Goal: Find specific page/section: Find specific page/section

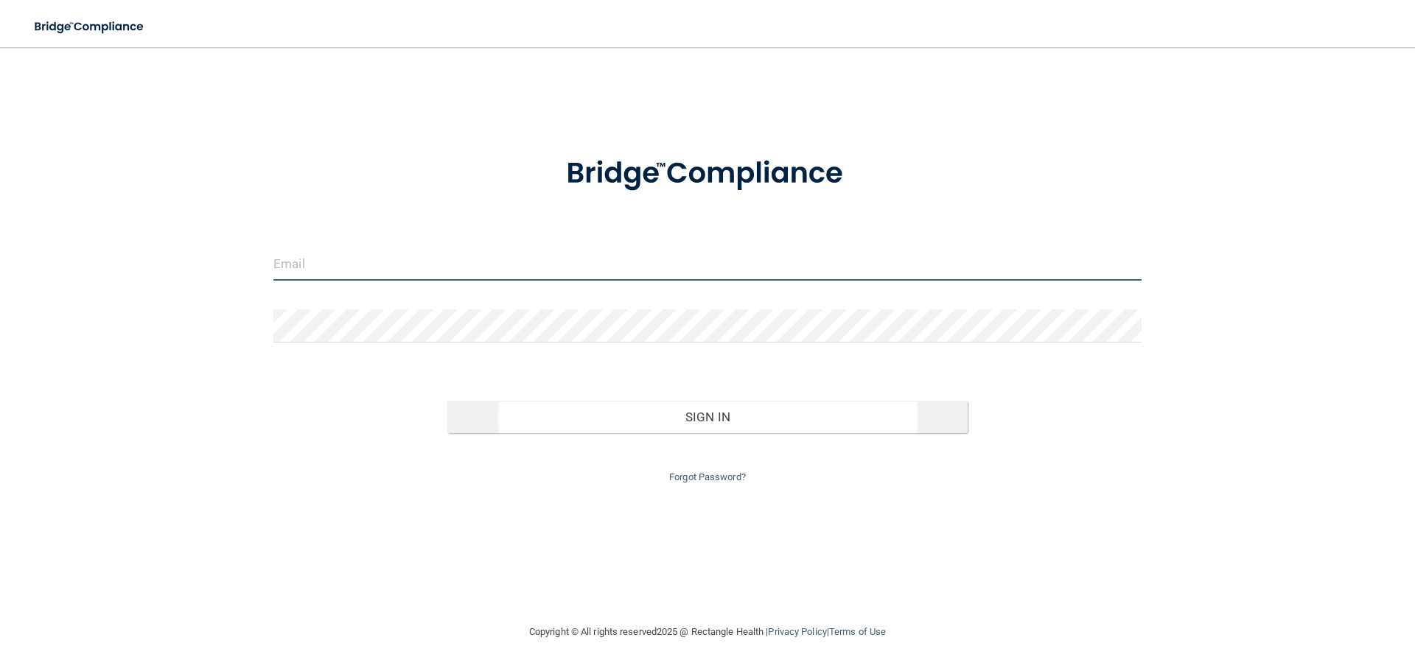
type input "[EMAIL_ADDRESS][DOMAIN_NAME]"
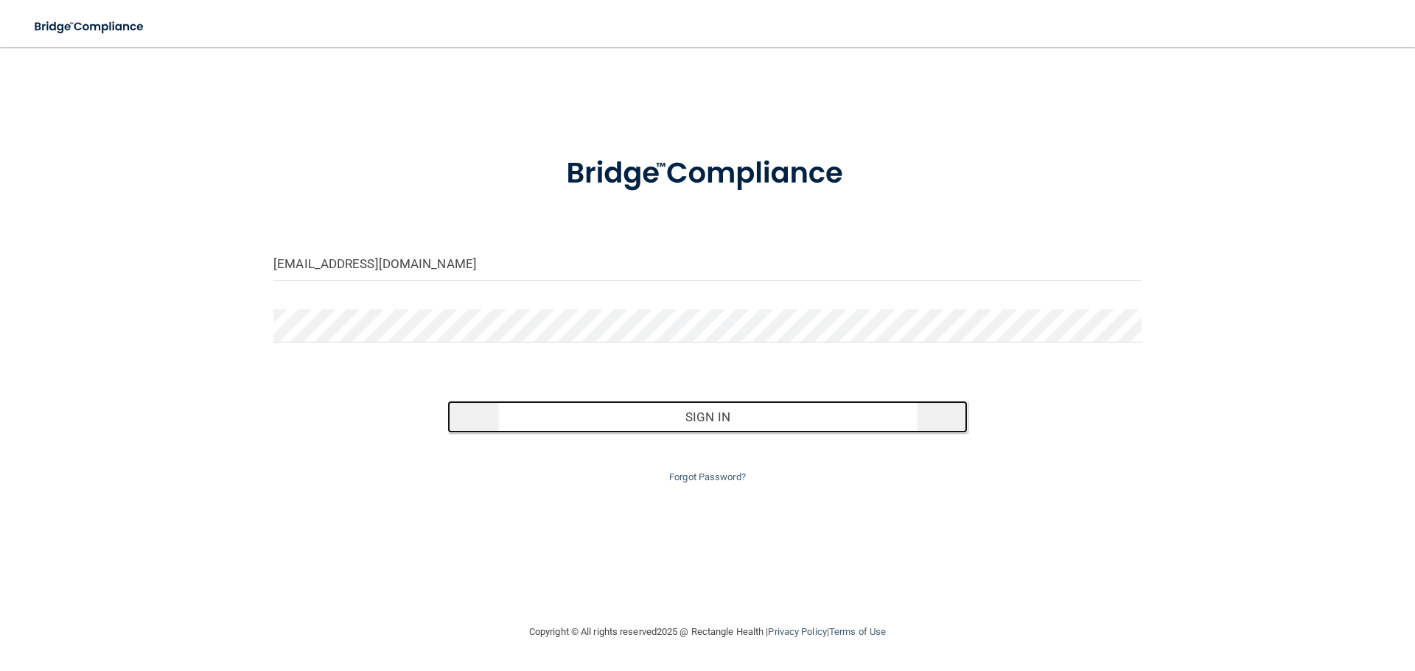
click at [799, 425] on button "Sign In" at bounding box center [707, 417] width 521 height 32
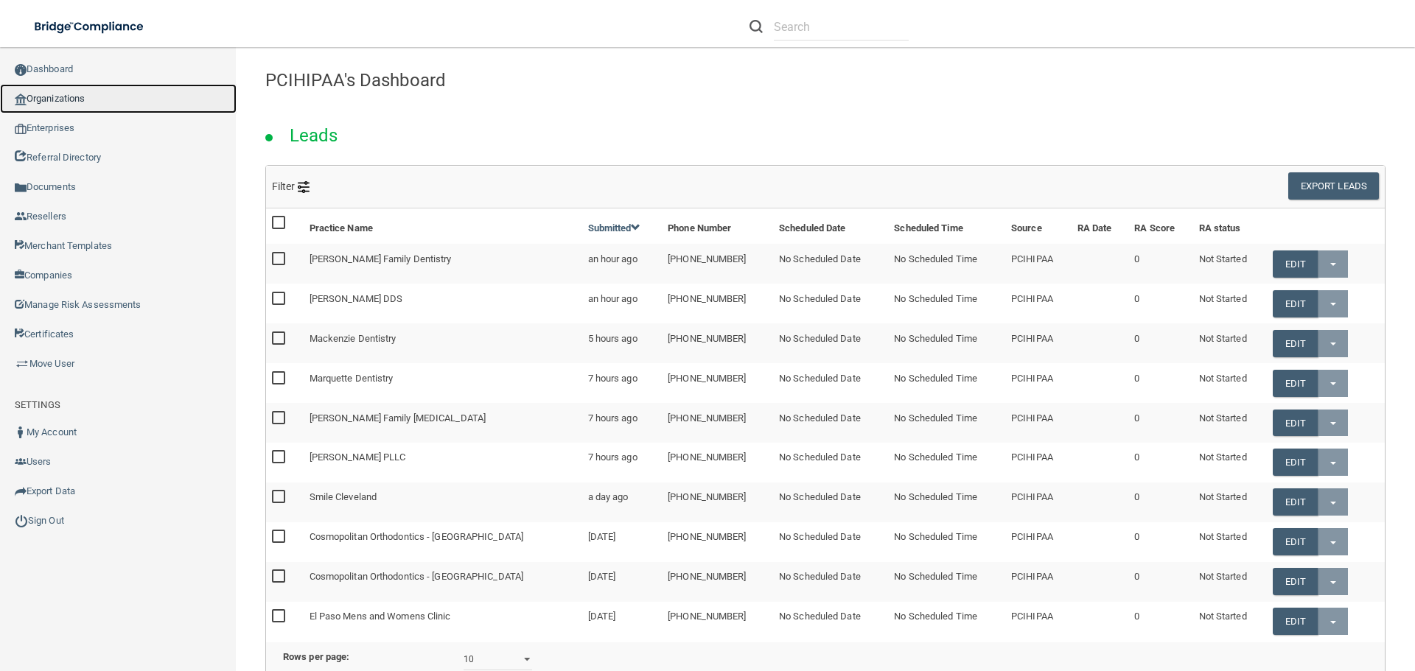
click at [52, 102] on link "Organizations" at bounding box center [118, 98] width 236 height 29
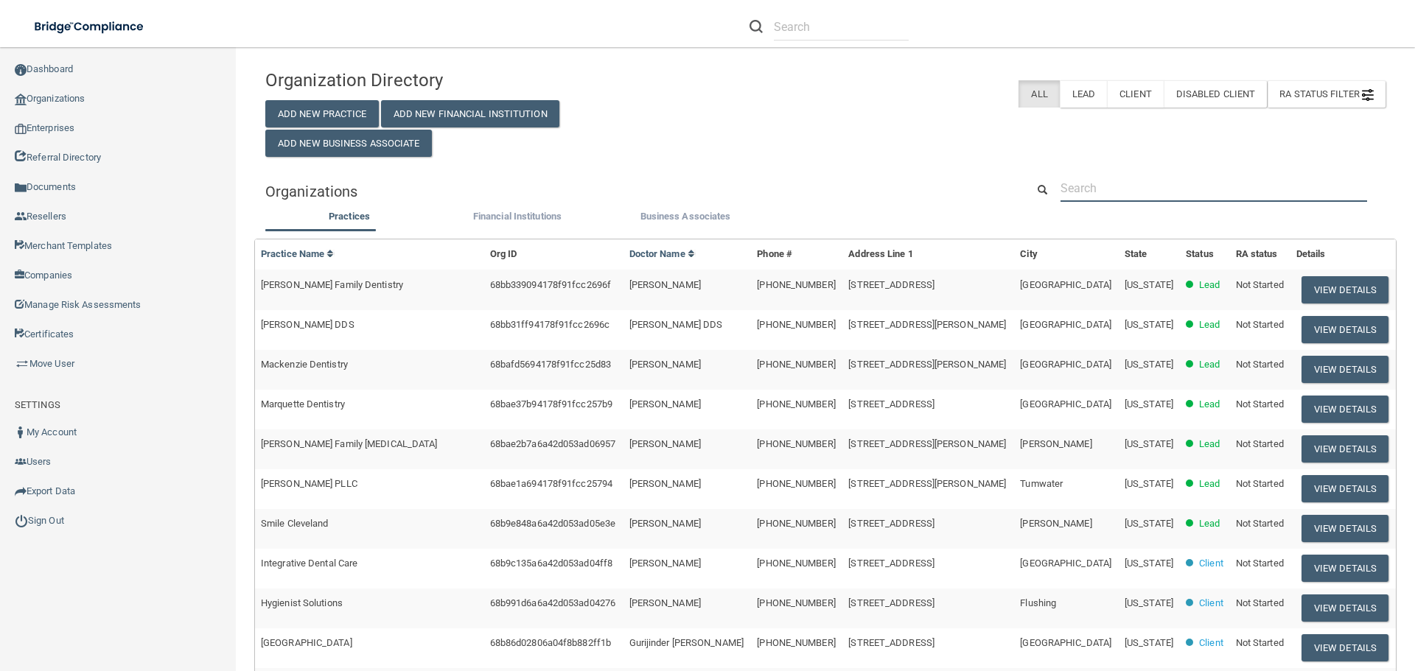
click at [1112, 189] on input "text" at bounding box center [1213, 188] width 306 height 27
paste input "Advance [MEDICAL_DATA] Health Center"
type input "Advance [MEDICAL_DATA] Health Center"
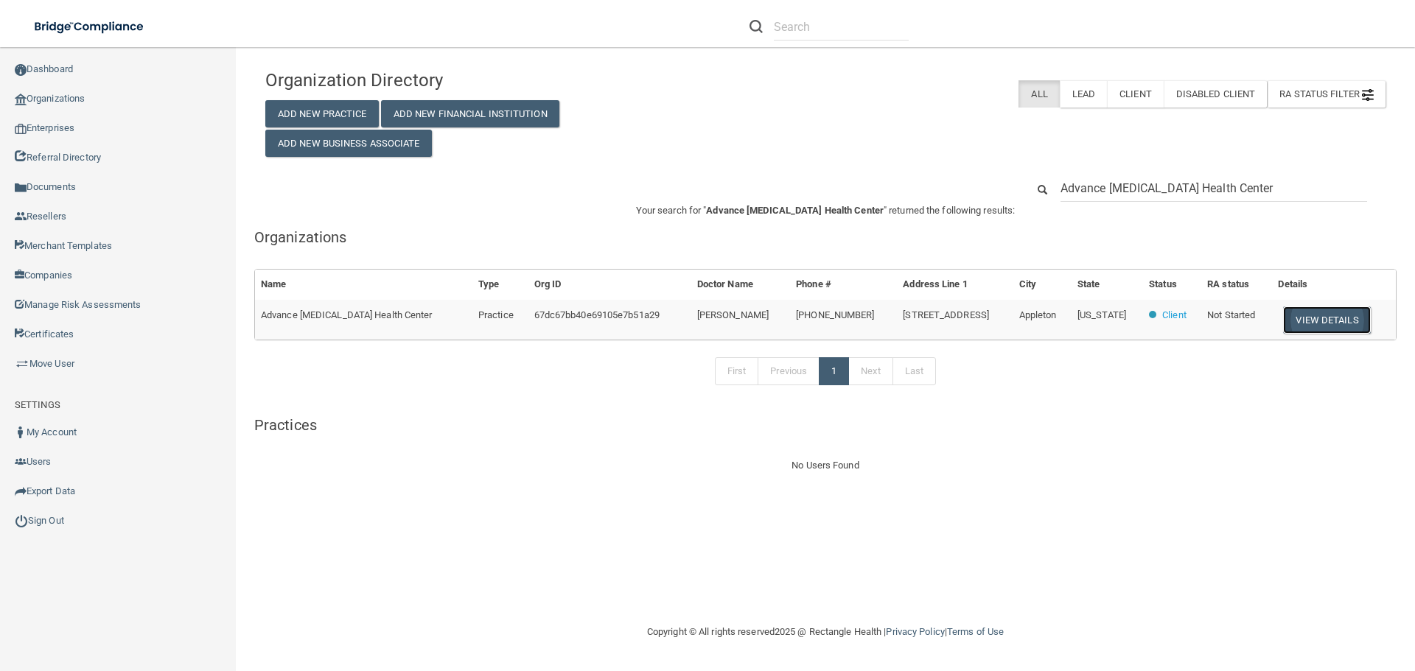
click at [1323, 321] on button "View Details" at bounding box center [1326, 319] width 87 height 27
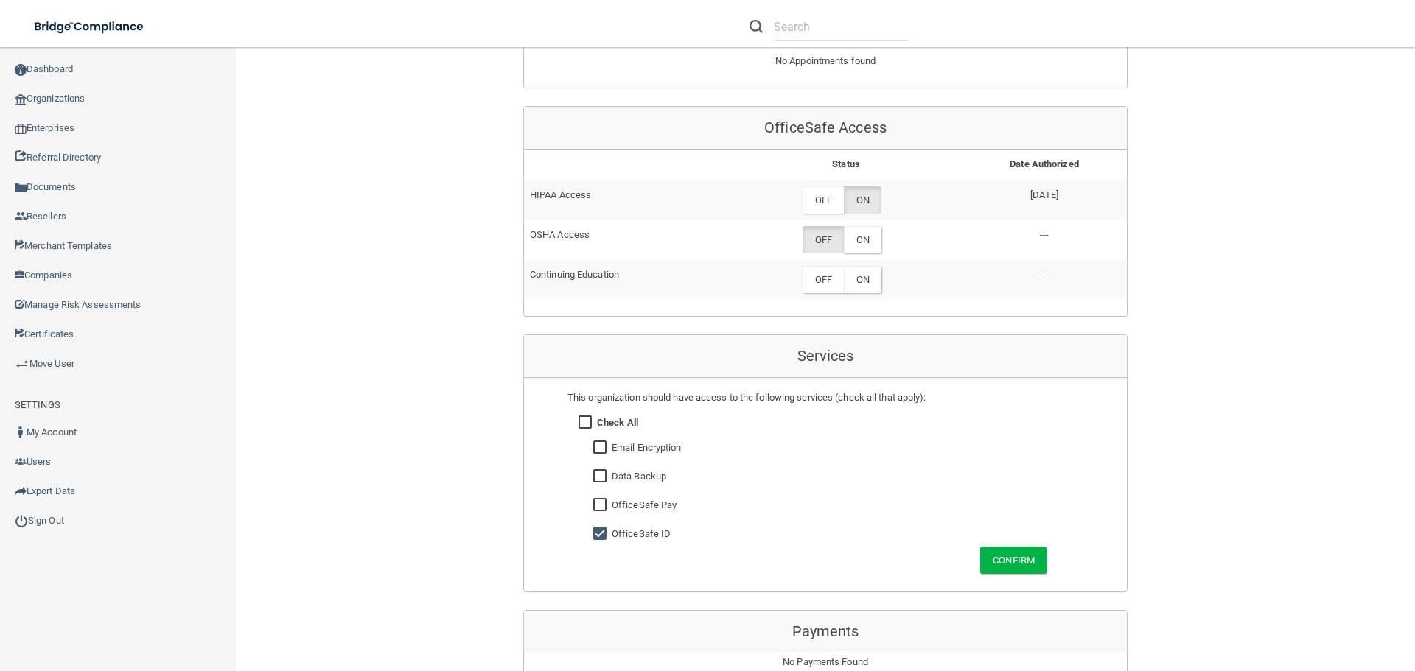
scroll to position [737, 0]
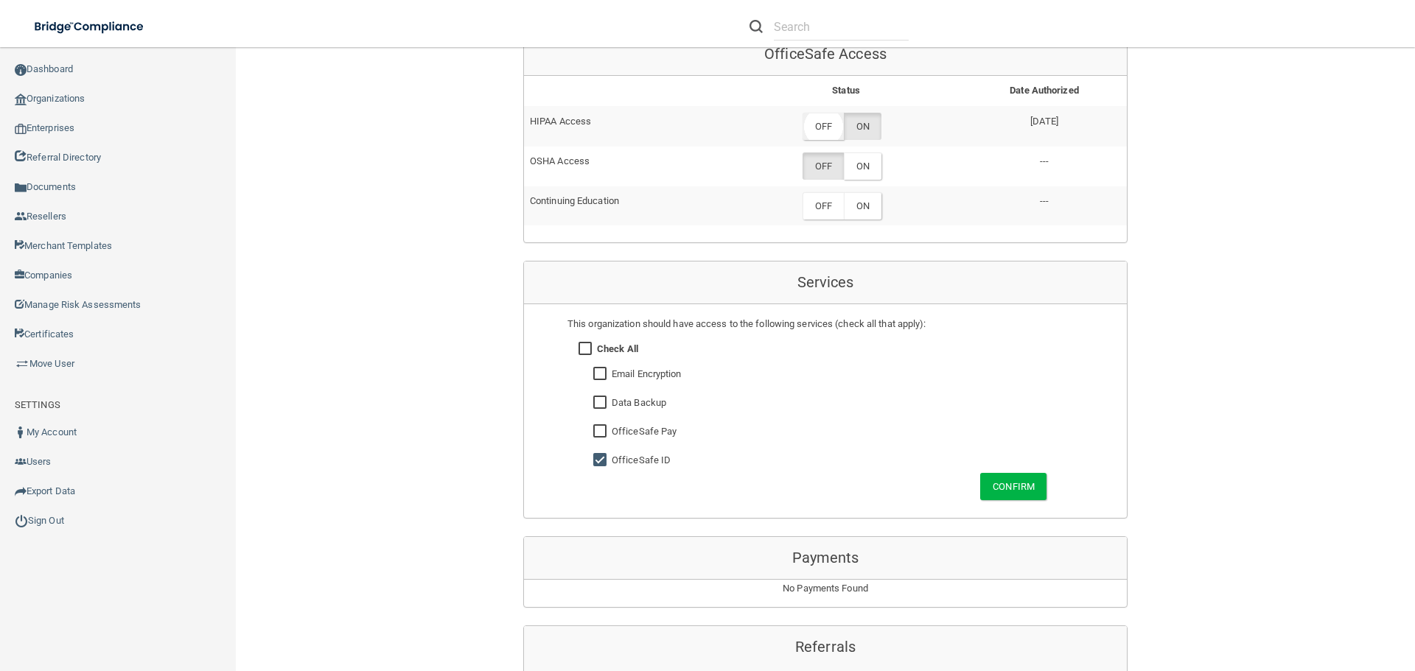
click at [821, 121] on label "OFF" at bounding box center [822, 126] width 41 height 27
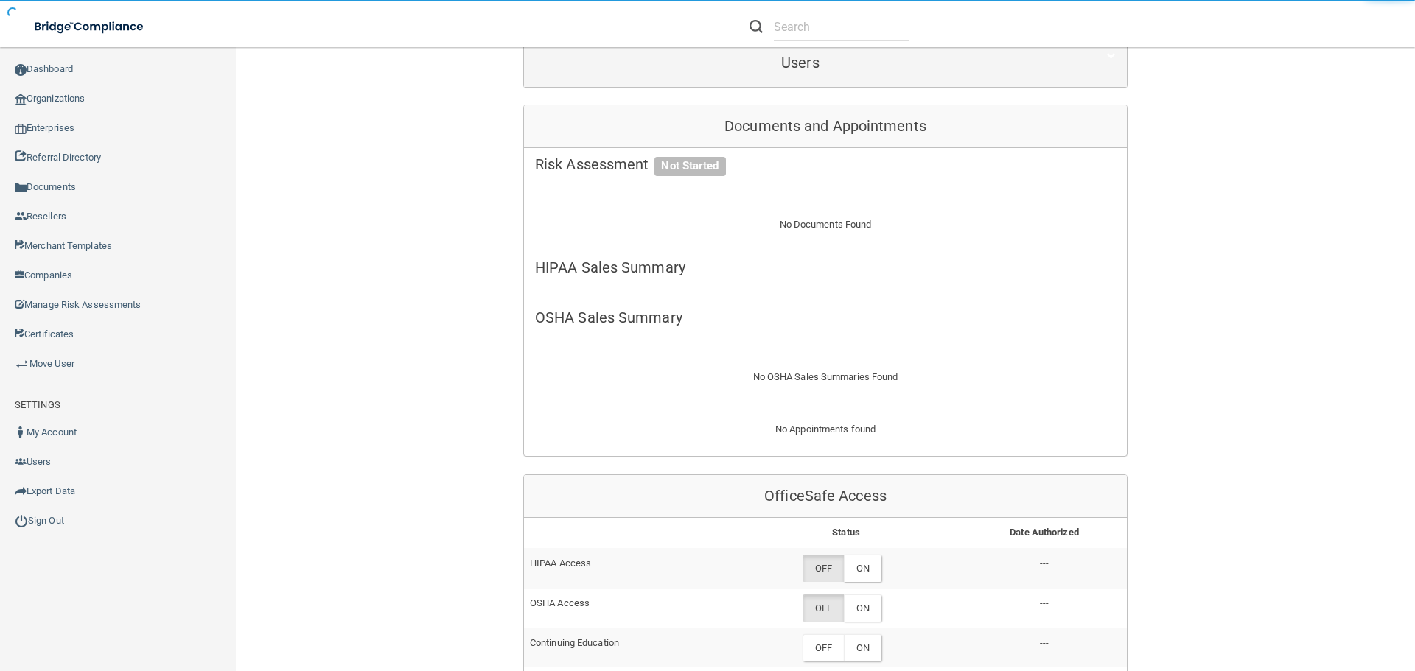
scroll to position [0, 0]
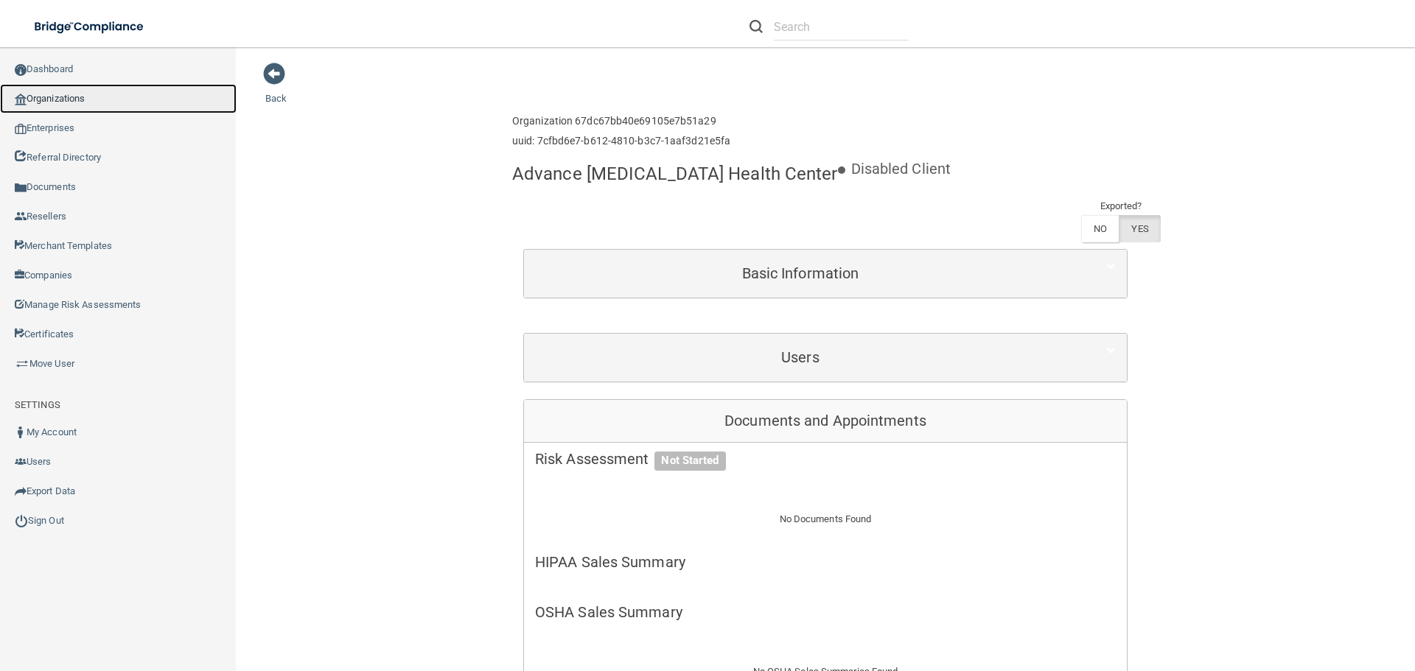
drag, startPoint x: 66, startPoint y: 96, endPoint x: 93, endPoint y: 98, distance: 27.3
click at [66, 96] on link "Organizations" at bounding box center [118, 98] width 236 height 29
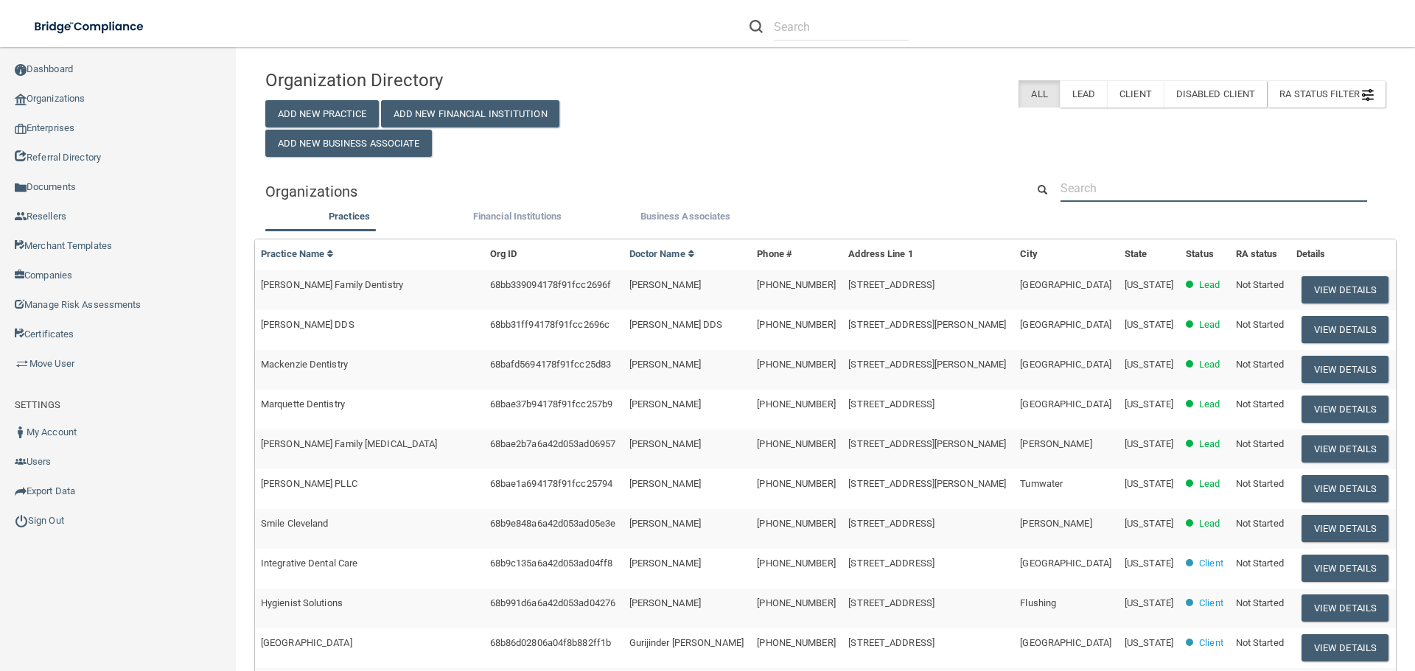
click at [1194, 193] on input "text" at bounding box center [1213, 188] width 306 height 27
paste input "Family First [MEDICAL_DATA]"
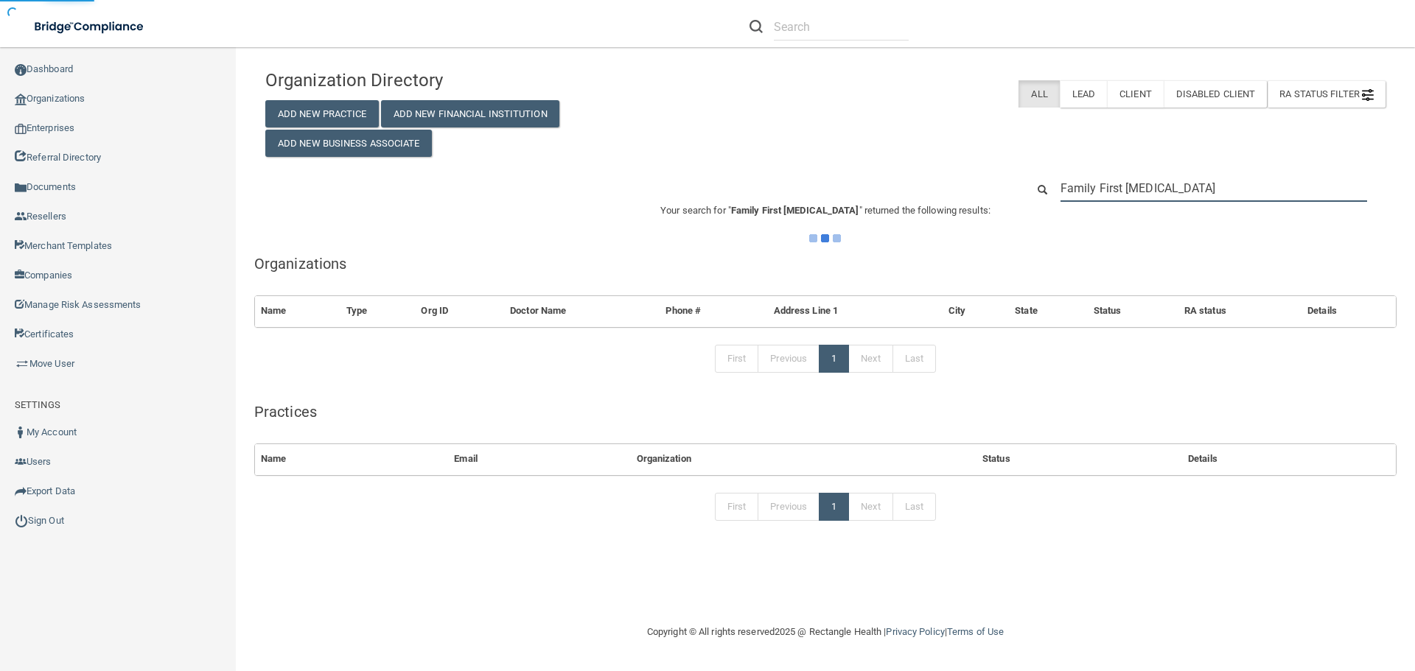
type input "Family First [MEDICAL_DATA]"
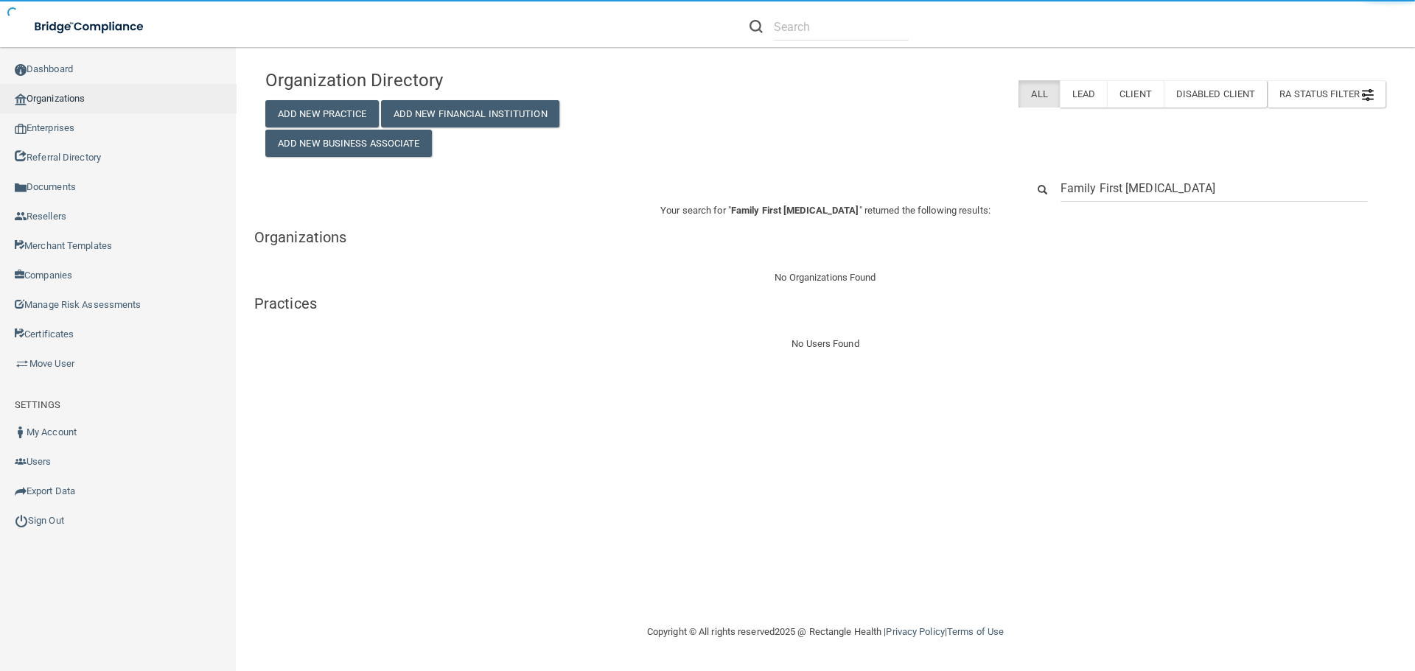
click at [77, 92] on link "Organizations" at bounding box center [118, 98] width 236 height 29
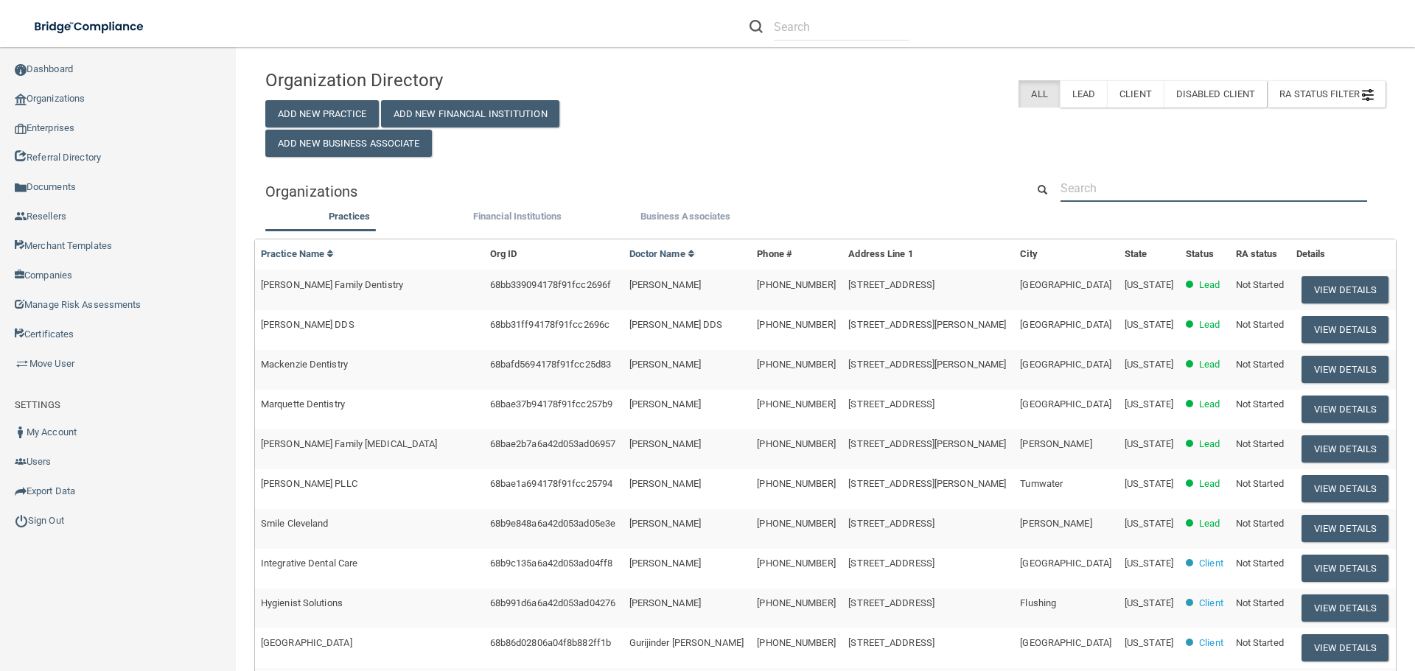
click at [1079, 186] on input "text" at bounding box center [1213, 188] width 306 height 27
paste input "[PHONE_NUMBER]"
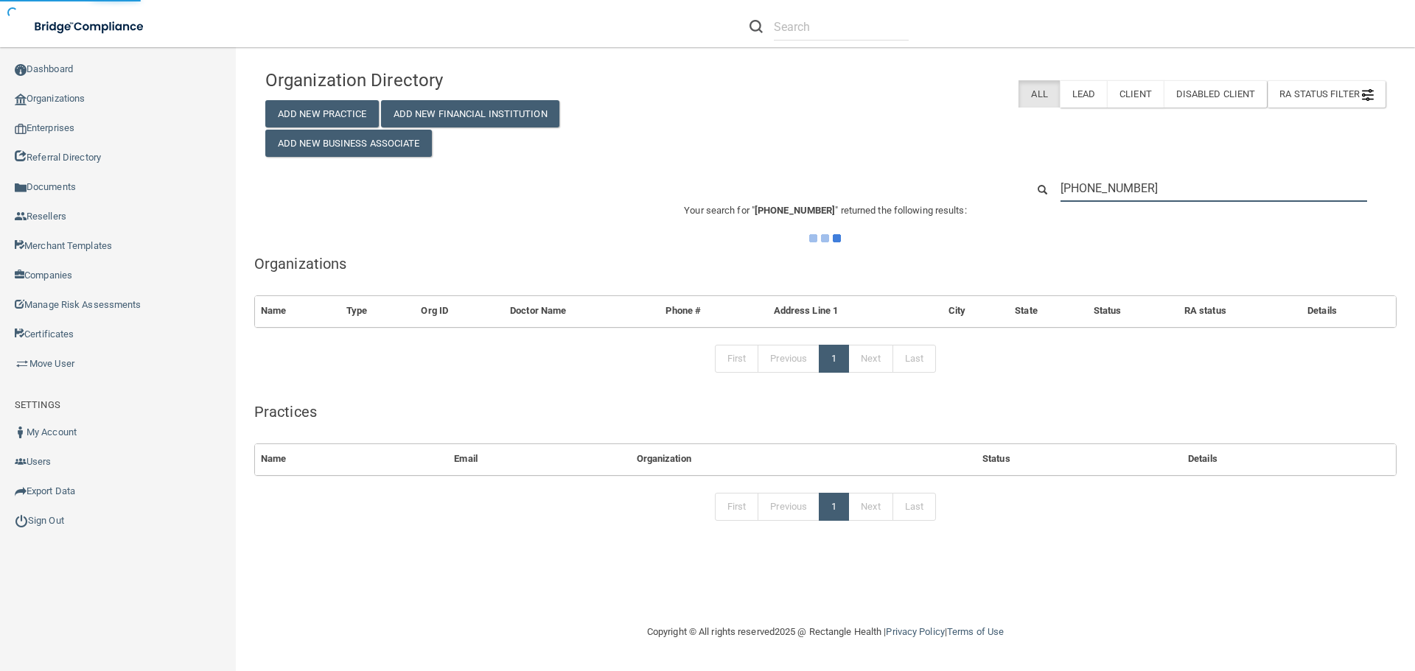
type input "[PHONE_NUMBER]"
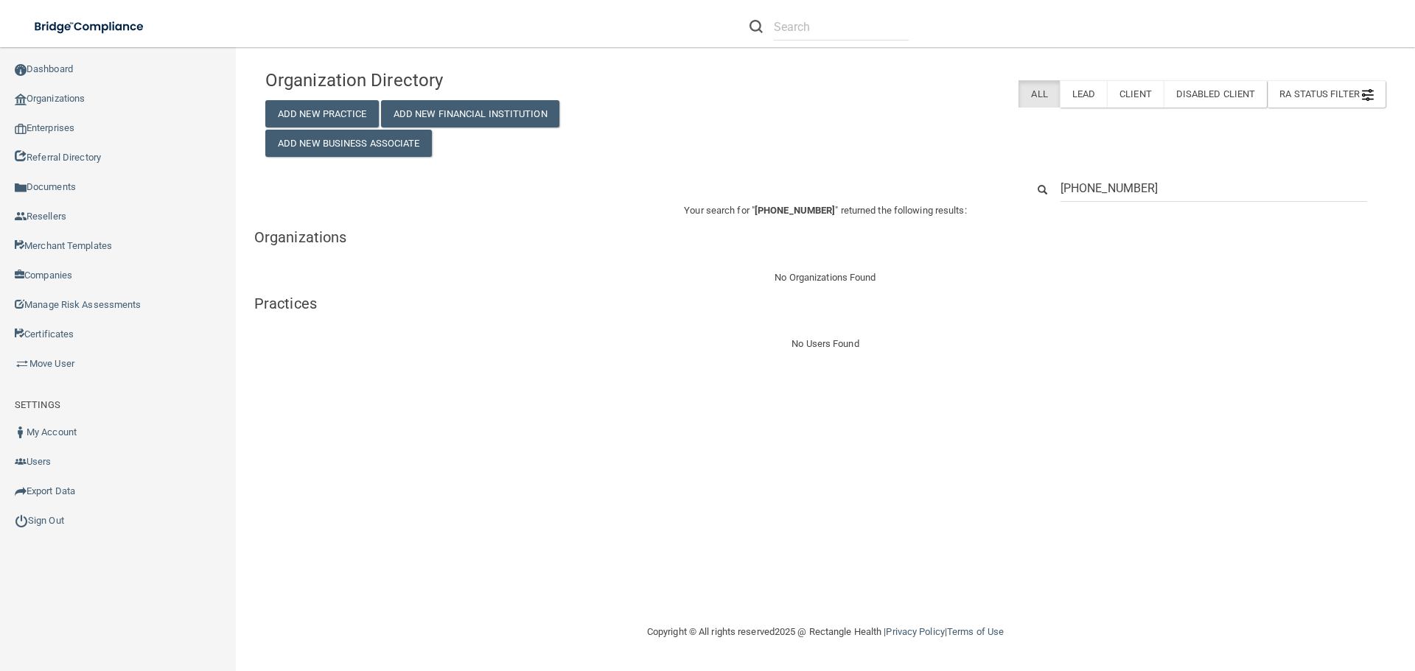
drag, startPoint x: 1160, startPoint y: 181, endPoint x: 880, endPoint y: 183, distance: 280.7
click at [880, 183] on div "[PHONE_NUMBER]" at bounding box center [825, 188] width 1142 height 27
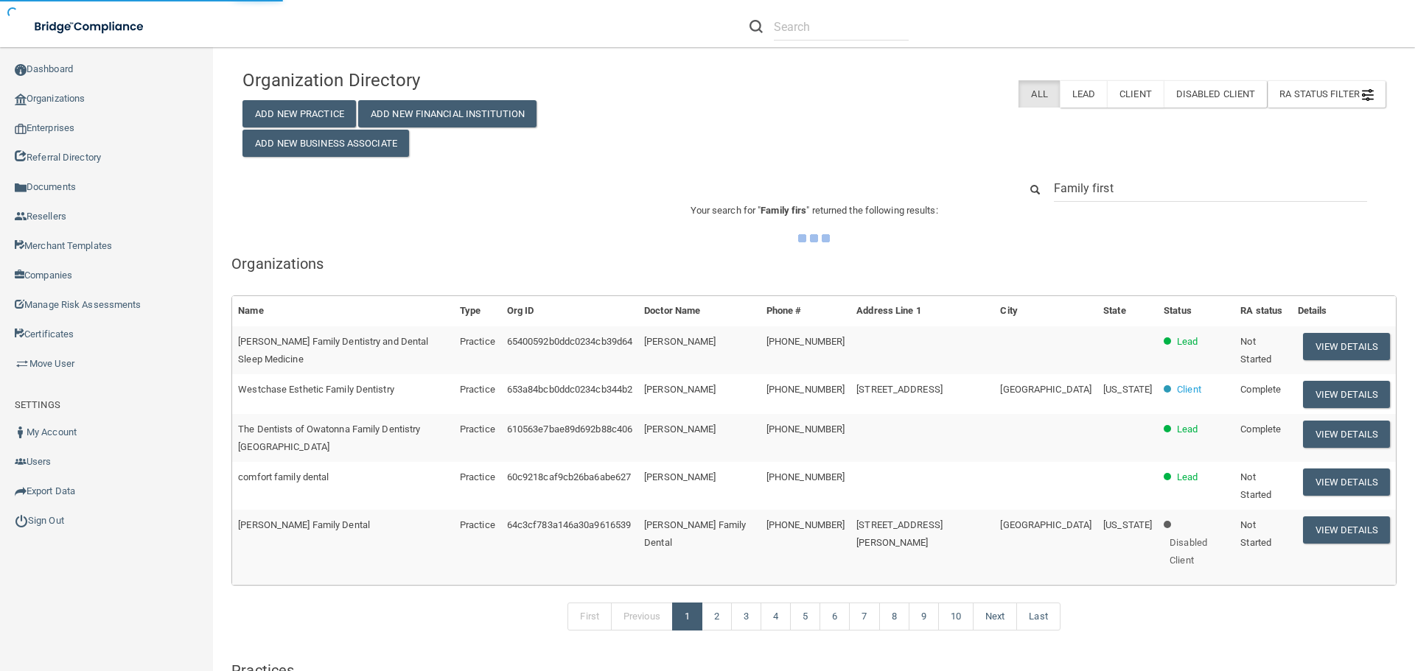
type input "Family first"
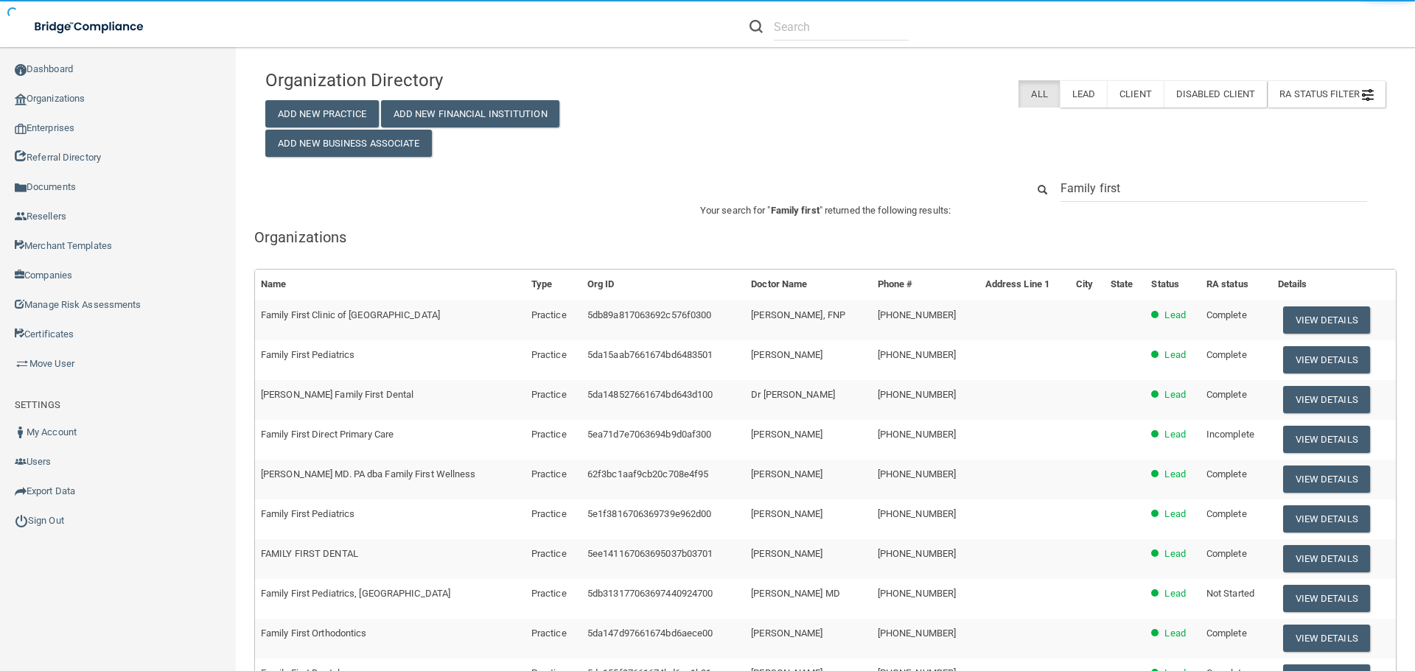
click at [1149, 182] on input "Family first" at bounding box center [1213, 188] width 306 height 27
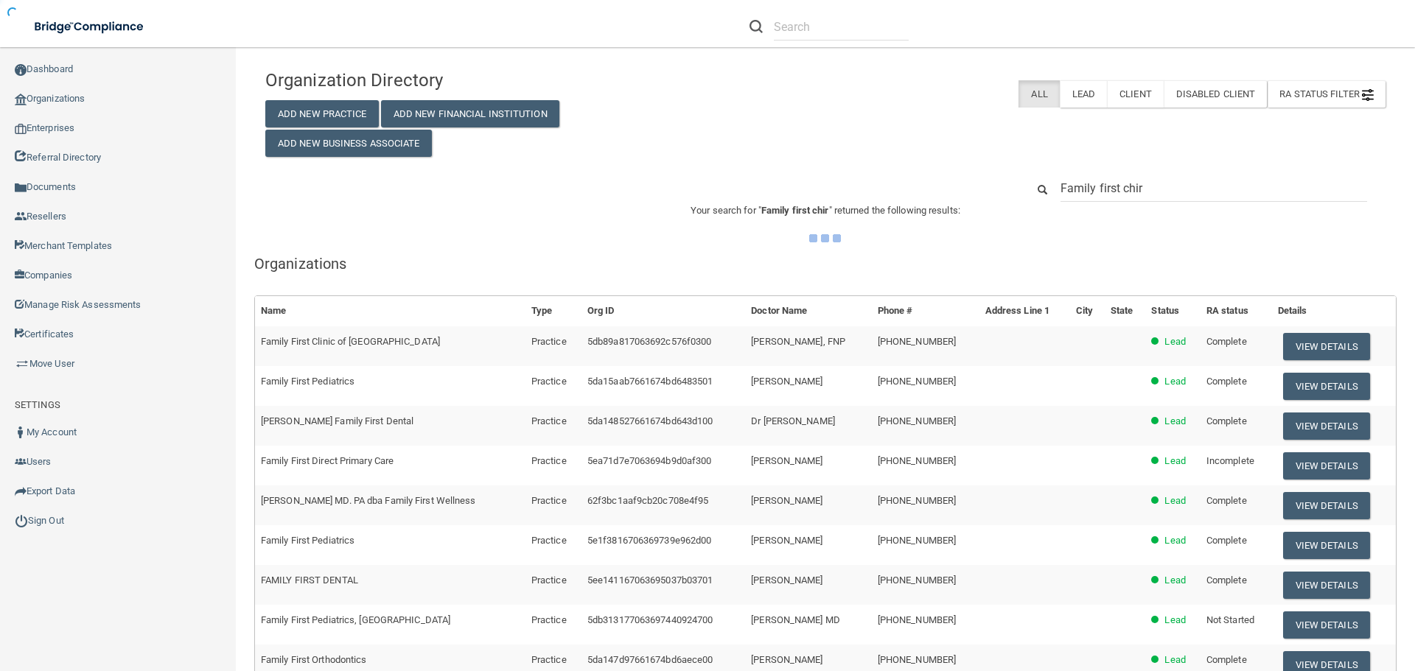
type input "Family first chiro"
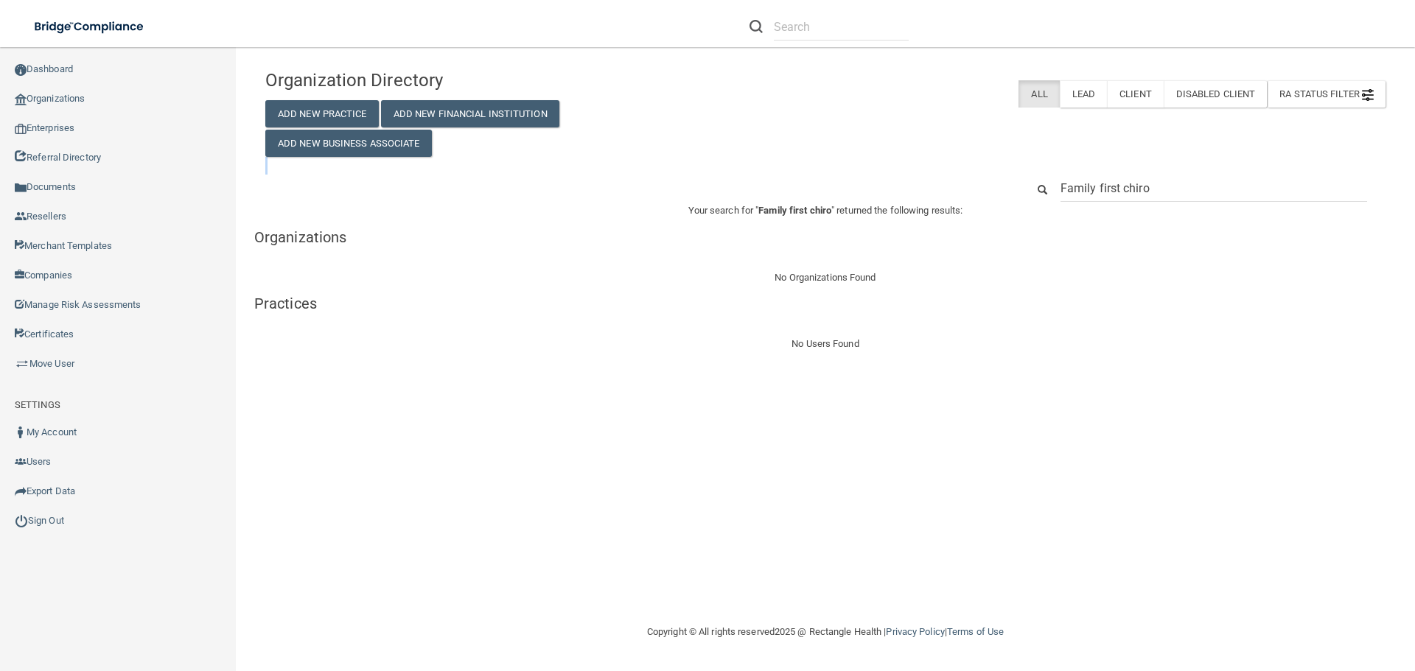
click at [1194, 176] on div "Organization Directory Add New Practice Add New Financial Institution Add New B…" at bounding box center [825, 207] width 1120 height 291
click at [1196, 188] on input "Family first chiro" at bounding box center [1213, 188] width 306 height 27
type input "Family First [MEDICAL_DATA]"
